Goal: Obtain resource: Obtain resource

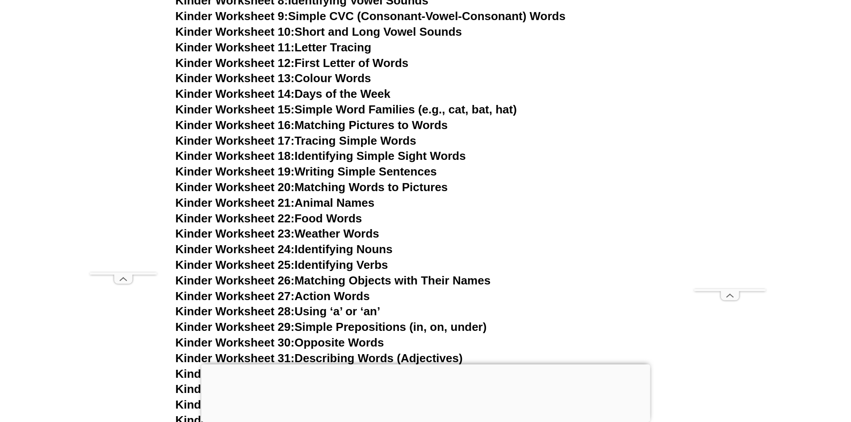
scroll to position [521, 0]
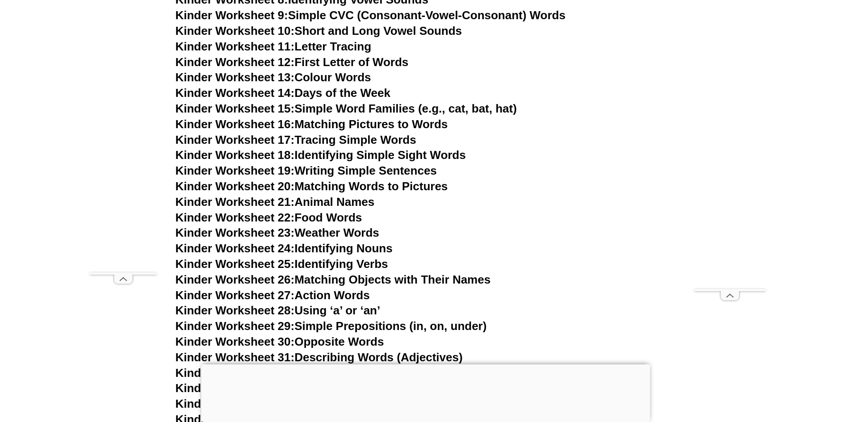
click at [319, 203] on link "Kinder Worksheet 21: Animal Names" at bounding box center [274, 201] width 199 height 13
click at [317, 186] on link "Kinder Worksheet 20: Matching Words to Pictures" at bounding box center [311, 186] width 272 height 13
click at [332, 168] on link "Kinder Worksheet 19: Writing Simple Sentences" at bounding box center [305, 170] width 261 height 13
click at [387, 277] on link "Kinder Worksheet 26: Matching Objects with Their Names" at bounding box center [332, 279] width 315 height 13
click at [326, 295] on link "Kinder Worksheet 27: Action Words" at bounding box center [272, 294] width 194 height 13
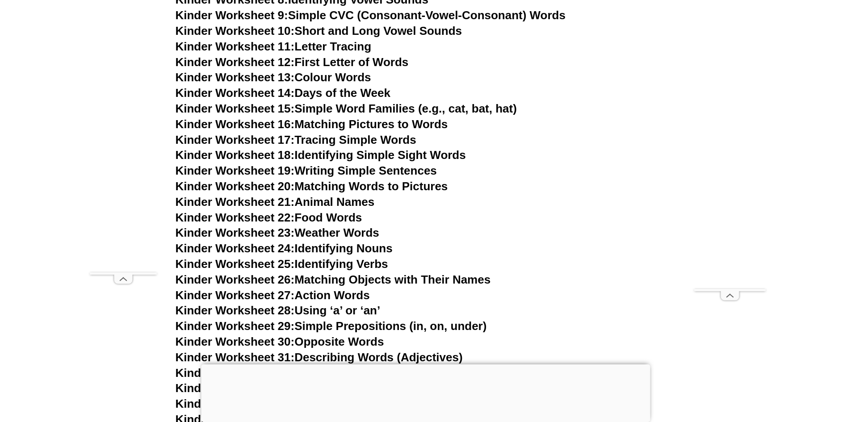
click at [320, 325] on link "Kinder Worksheet 29: Simple Prepositions (in, on, under)" at bounding box center [330, 325] width 311 height 13
click at [330, 342] on link "Kinder Worksheet 30: Opposite Words" at bounding box center [279, 341] width 209 height 13
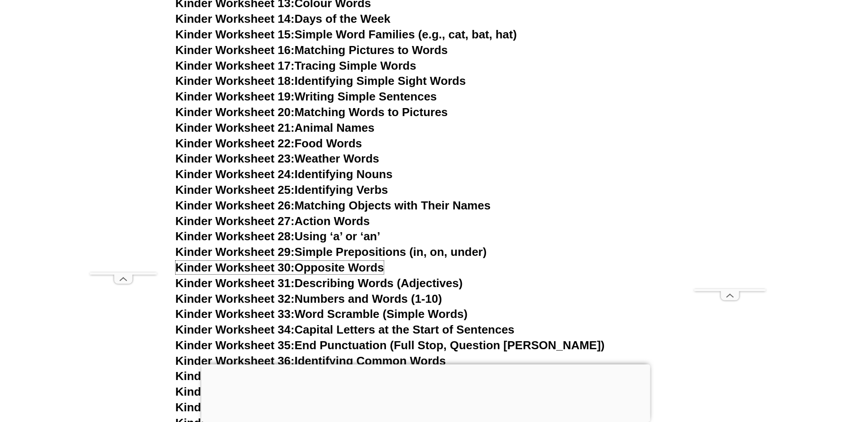
scroll to position [670, 0]
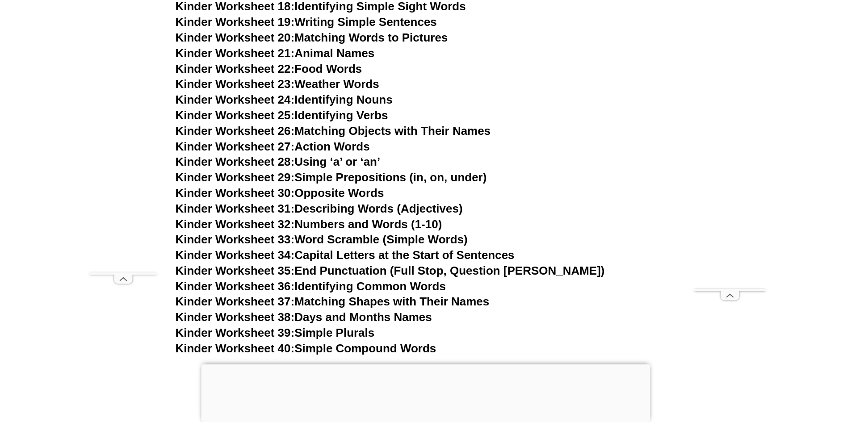
click at [326, 225] on link "Kinder Worksheet 32: Numbers and Words (1-10)" at bounding box center [308, 223] width 267 height 13
click at [349, 240] on link "Kinder Worksheet 33: Word Scramble (Simple Words)" at bounding box center [321, 239] width 292 height 13
click at [412, 301] on link "Kinder Worksheet 37: Matching Shapes with Their Names" at bounding box center [332, 301] width 314 height 13
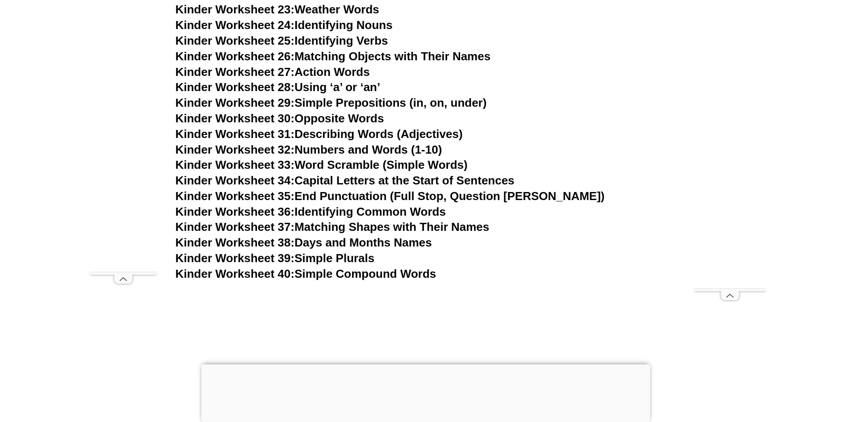
click at [335, 243] on link "Kinder Worksheet 38: Days and Months Names" at bounding box center [303, 242] width 256 height 13
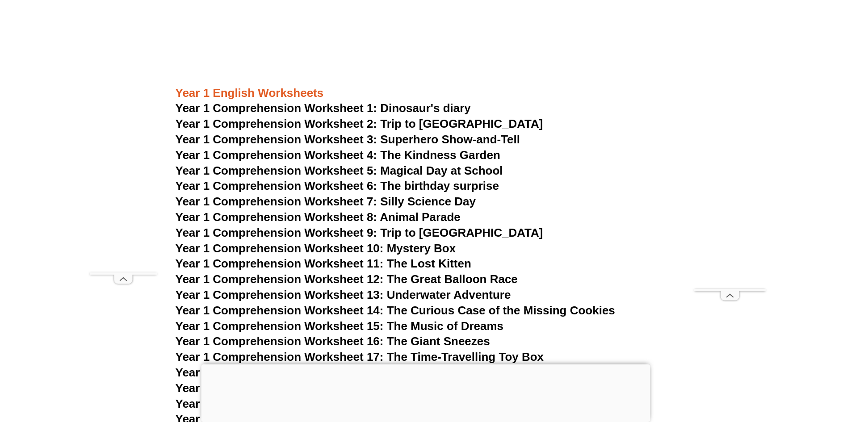
scroll to position [1116, 0]
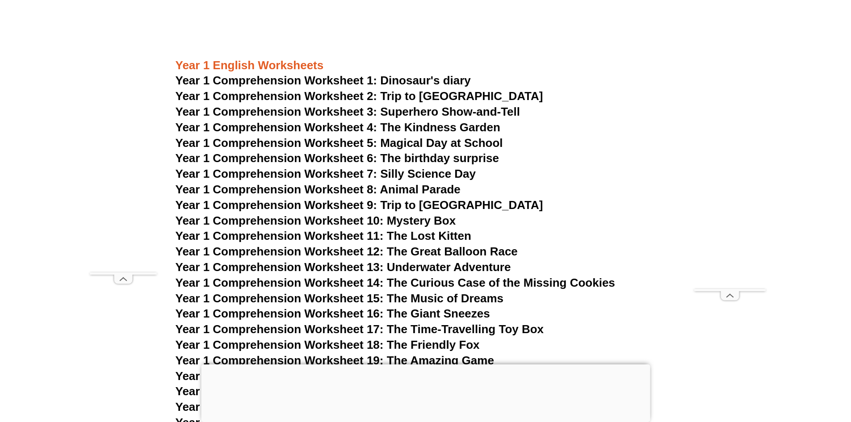
click at [409, 80] on span "Year 1 Comprehension Worksheet 1: Dinosaur's diary" at bounding box center [322, 80] width 295 height 13
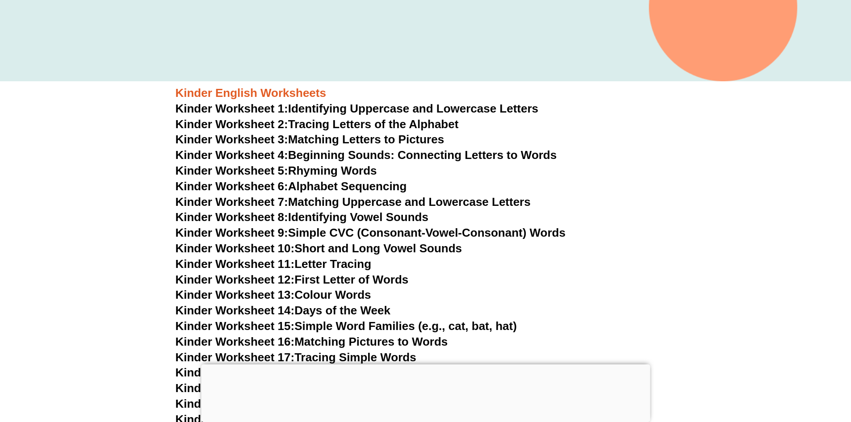
scroll to position [372, 0]
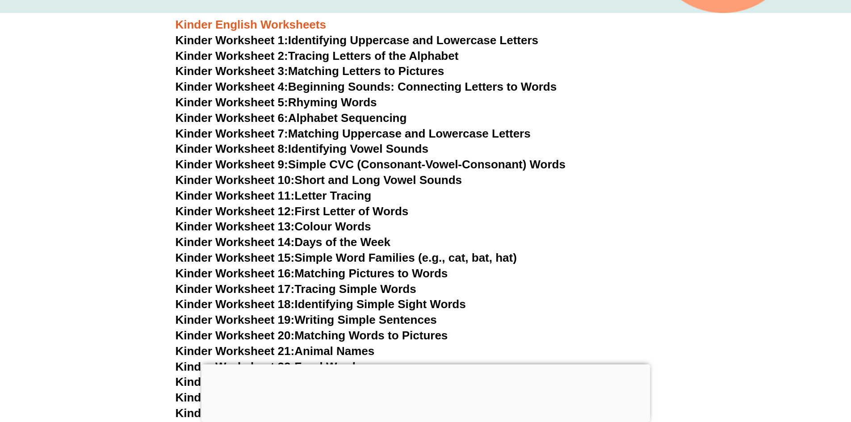
click at [317, 82] on link "Kinder Worksheet 4: Beginning Sounds: Connecting Letters to Words" at bounding box center [365, 86] width 381 height 13
click at [319, 70] on link "Kinder Worksheet 3: Matching Letters to Pictures" at bounding box center [309, 70] width 269 height 13
